Goal: Use online tool/utility: Utilize a website feature to perform a specific function

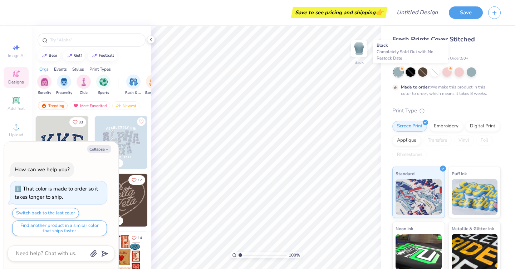
click at [413, 70] on div at bounding box center [410, 72] width 9 height 9
click at [448, 74] on div at bounding box center [446, 71] width 9 height 9
click at [450, 74] on div at bounding box center [446, 71] width 9 height 9
click at [97, 150] on button "Collapse" at bounding box center [99, 149] width 24 height 8
type textarea "x"
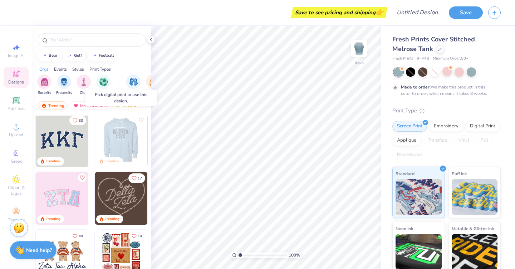
scroll to position [0, 0]
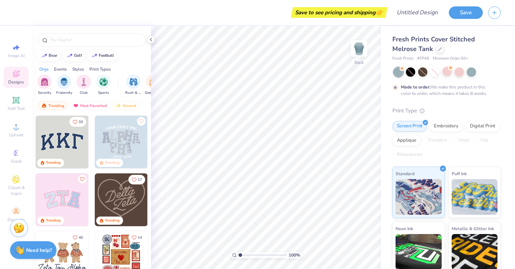
click at [119, 196] on img at bounding box center [121, 200] width 53 height 53
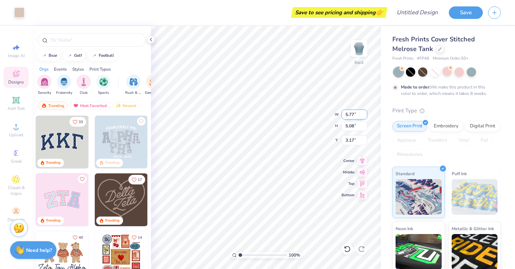
type input "3.59"
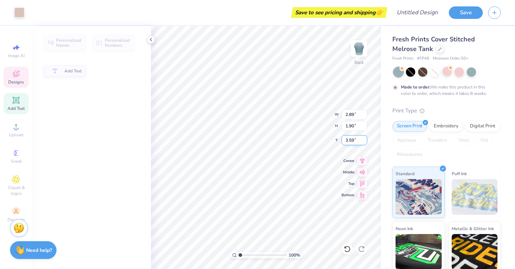
type input "2.89"
type input "1.90"
type input "5.53"
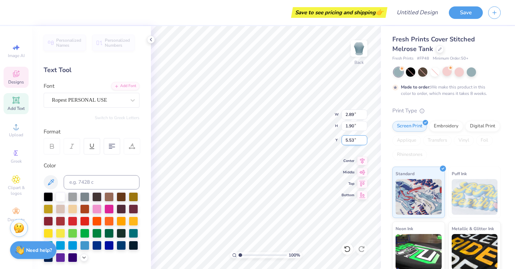
type input "3.67"
type input "2.04"
type input "4.44"
type input "5.77"
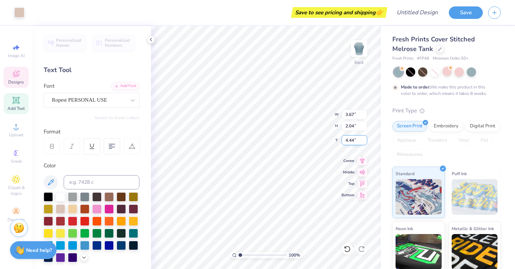
type input "5.08"
type input "3.59"
click at [59, 197] on div at bounding box center [60, 196] width 9 height 9
click at [63, 200] on div at bounding box center [60, 196] width 9 height 9
click at [15, 80] on span "Designs" at bounding box center [16, 82] width 16 height 6
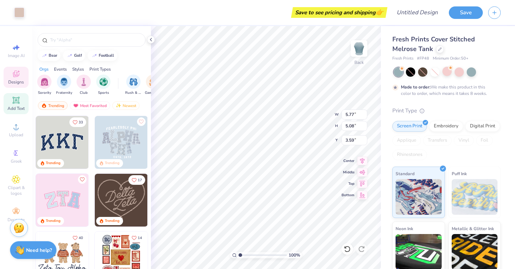
click at [16, 100] on icon at bounding box center [15, 100] width 5 height 5
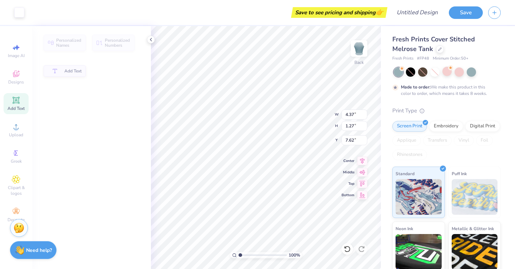
type input "4.37"
type input "1.27"
type input "7.62"
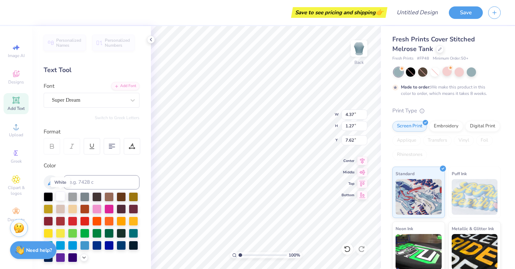
click at [60, 196] on div at bounding box center [60, 196] width 9 height 9
